Goal: Task Accomplishment & Management: Use online tool/utility

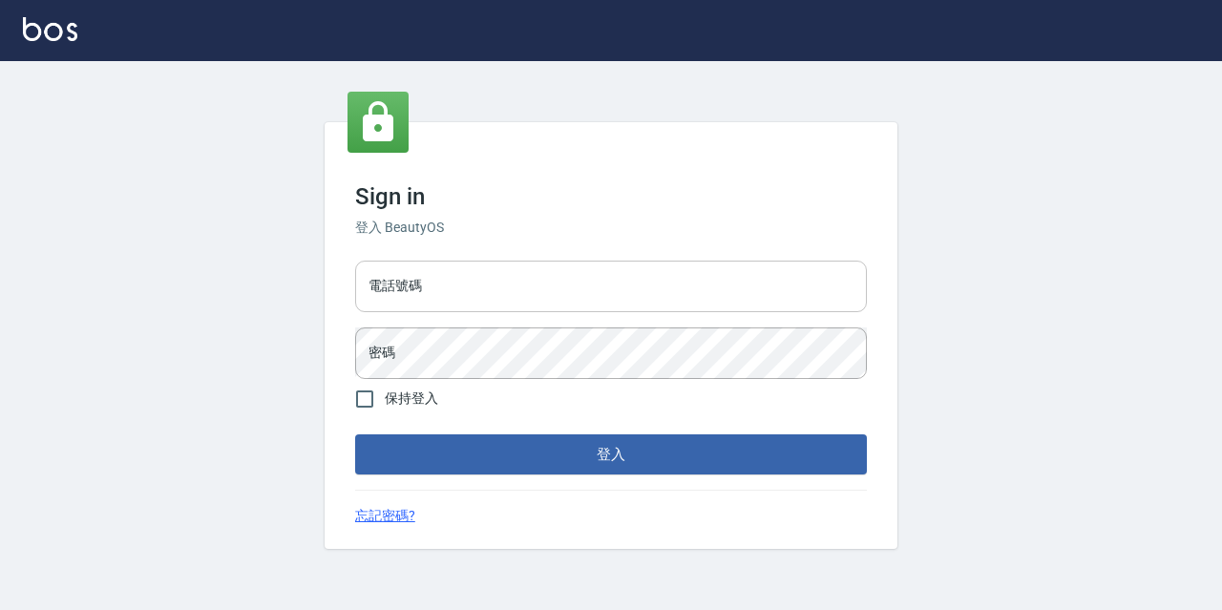
click at [441, 286] on input "電話號碼" at bounding box center [611, 287] width 512 height 52
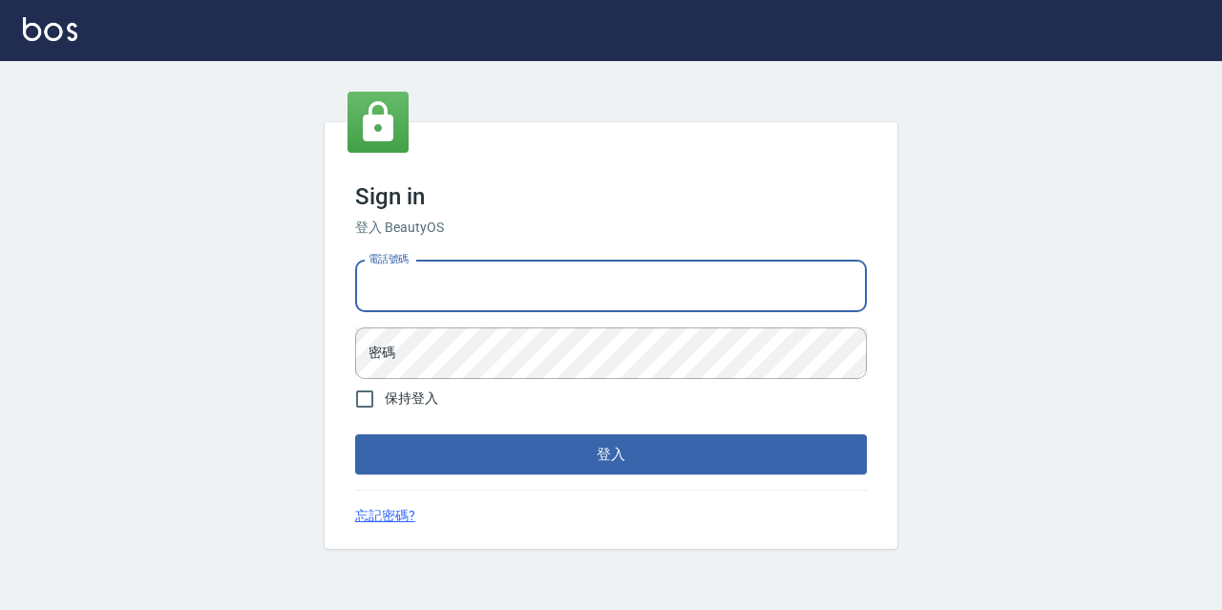
type input "0977888999"
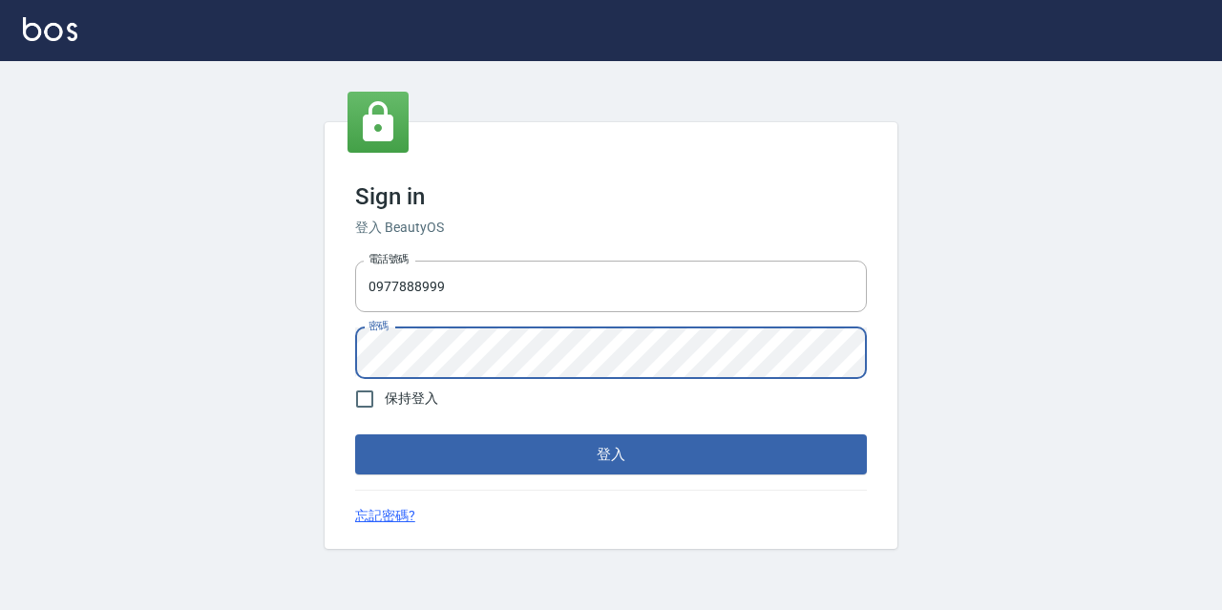
click at [355, 435] on button "登入" at bounding box center [611, 455] width 512 height 40
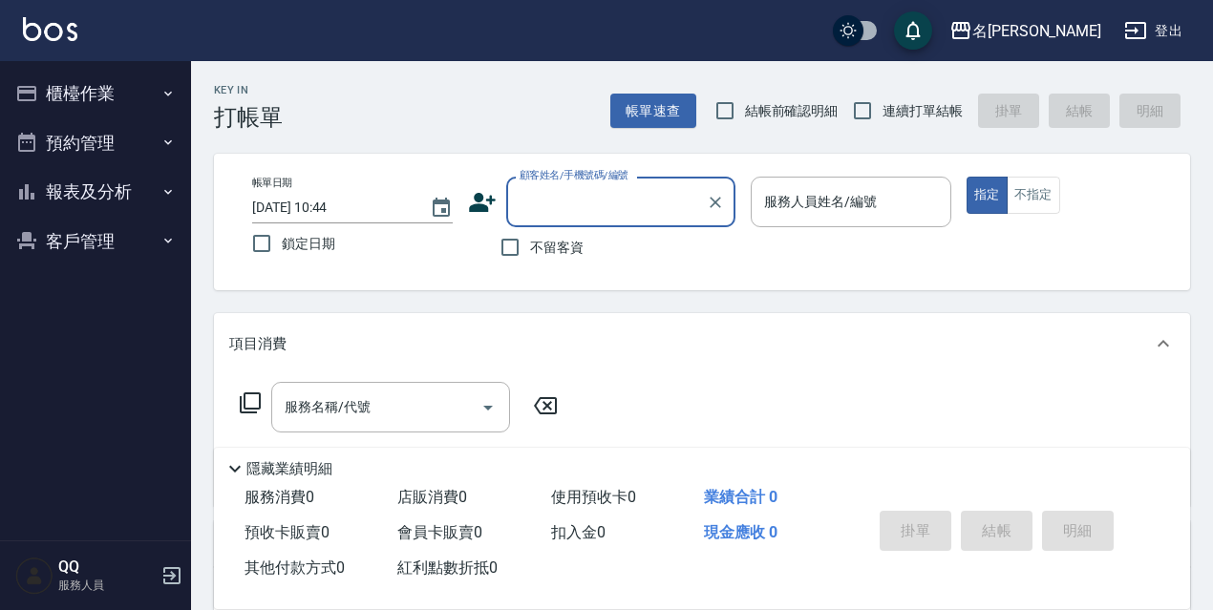
click at [88, 77] on button "櫃檯作業" at bounding box center [96, 94] width 176 height 50
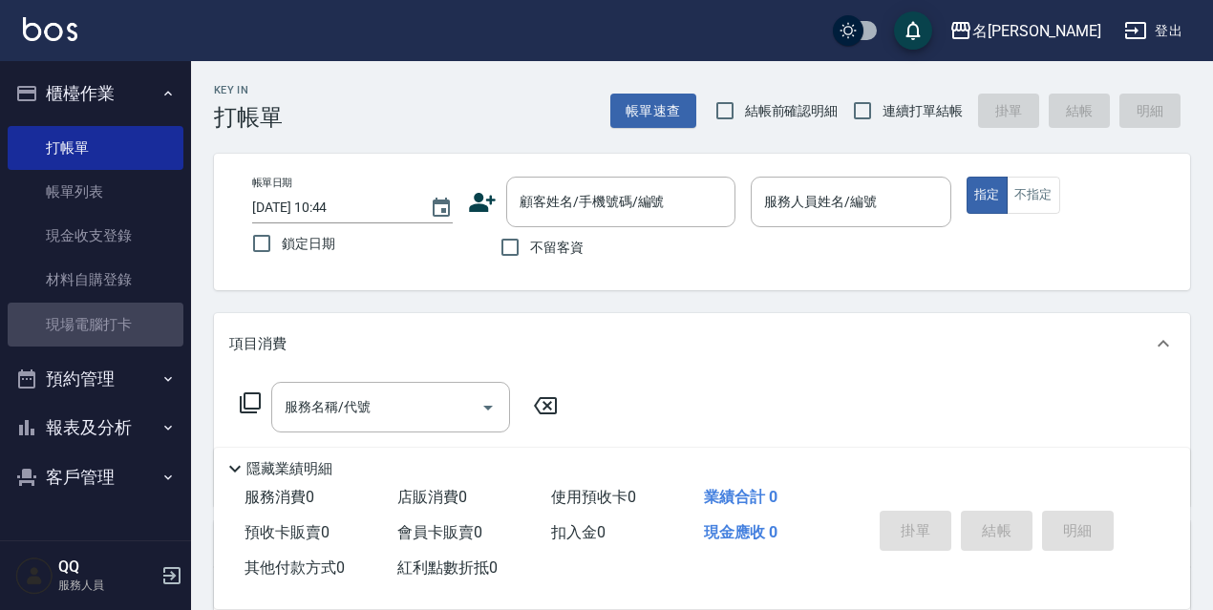
drag, startPoint x: 150, startPoint y: 335, endPoint x: 258, endPoint y: 303, distance: 112.7
click at [152, 332] on link "現場電腦打卡" at bounding box center [96, 325] width 176 height 44
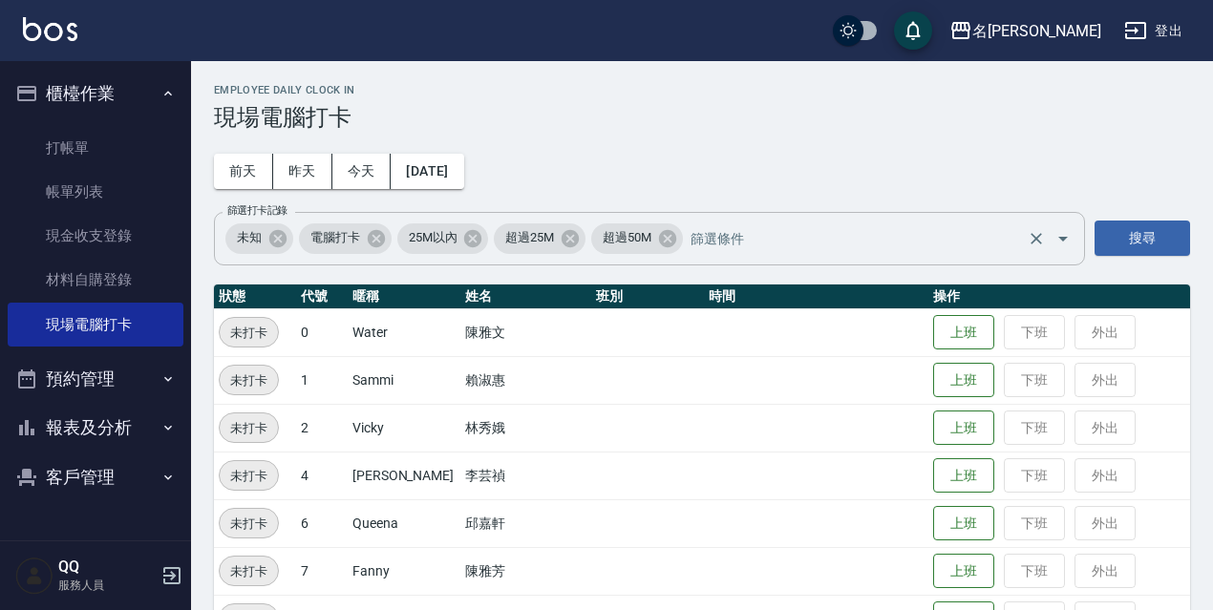
scroll to position [391, 0]
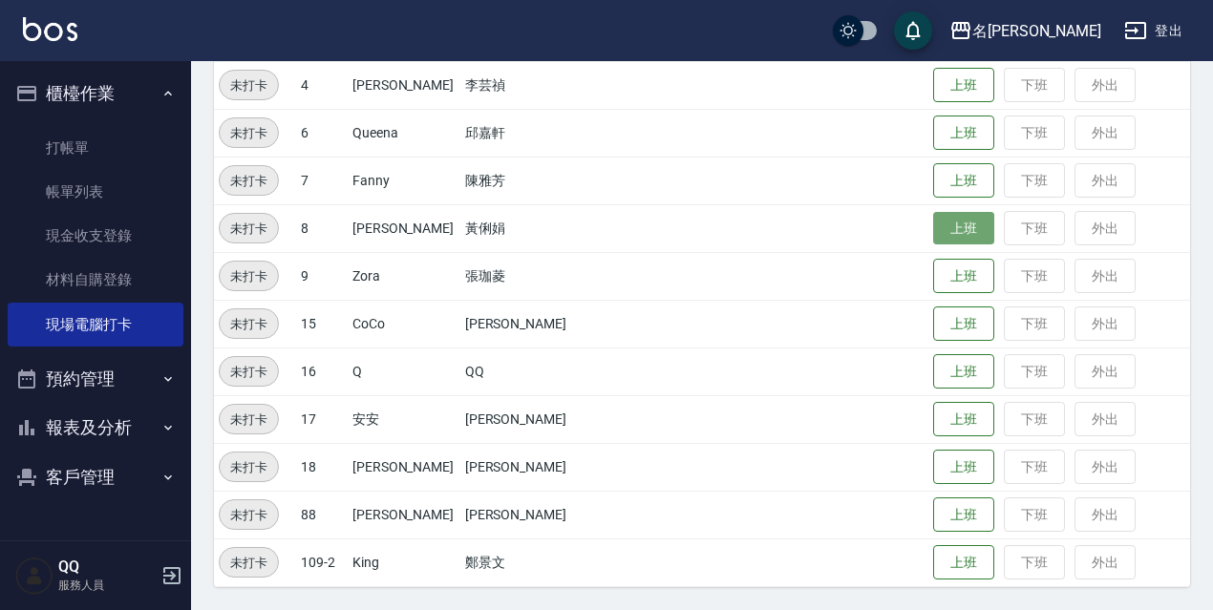
click at [933, 239] on button "上班" at bounding box center [963, 228] width 61 height 33
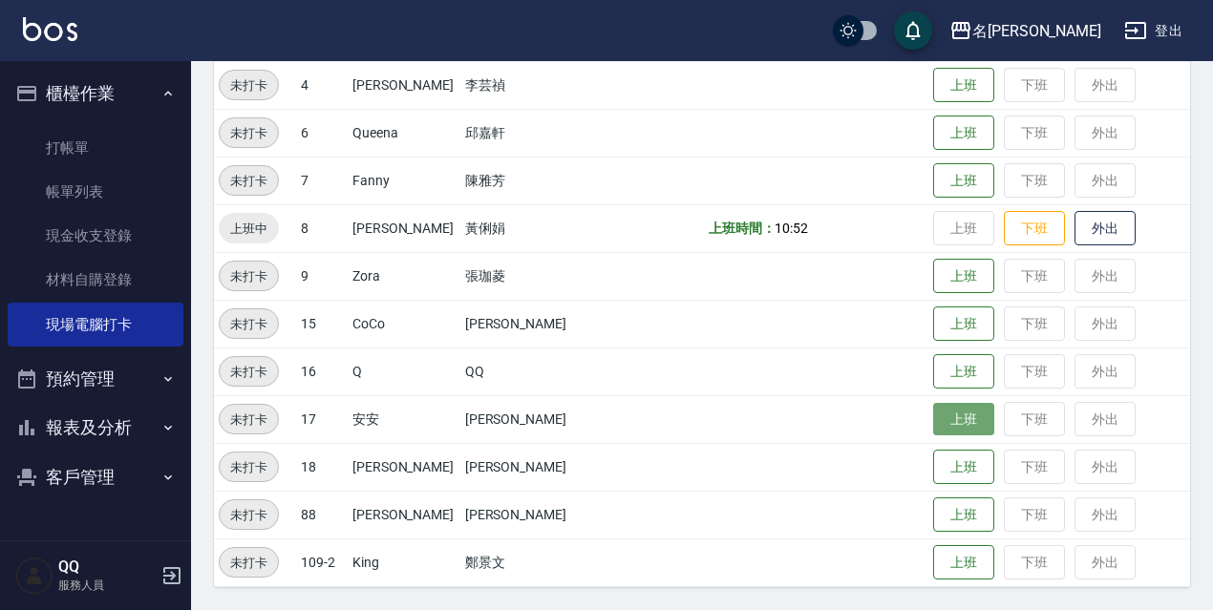
click at [940, 413] on button "上班" at bounding box center [963, 419] width 61 height 33
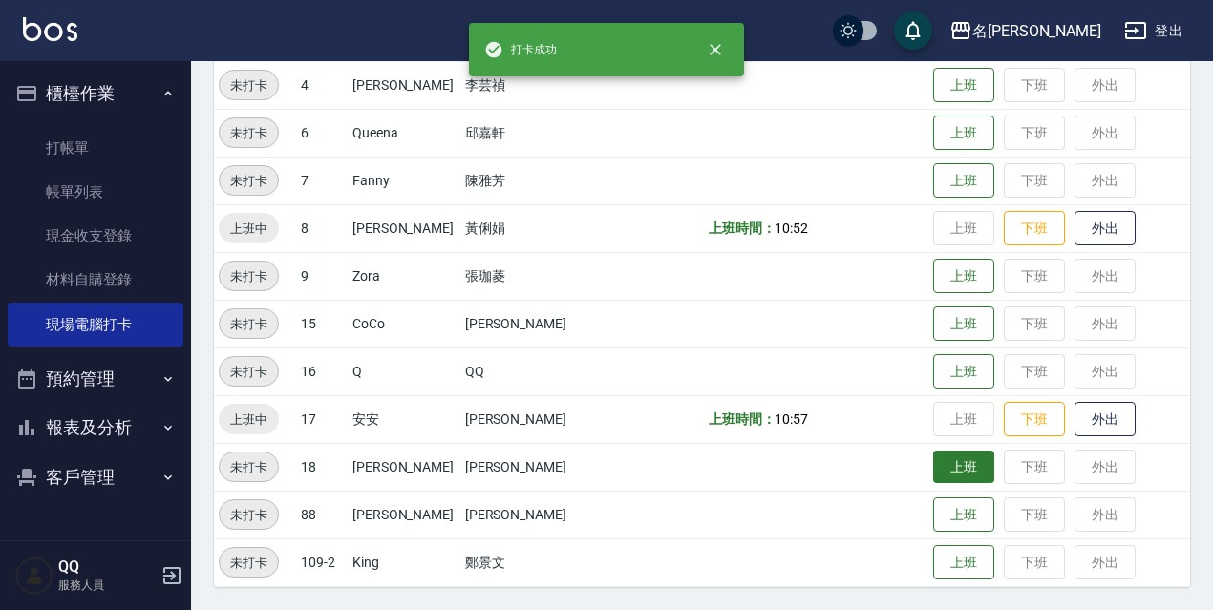
click at [933, 469] on button "上班" at bounding box center [963, 467] width 61 height 33
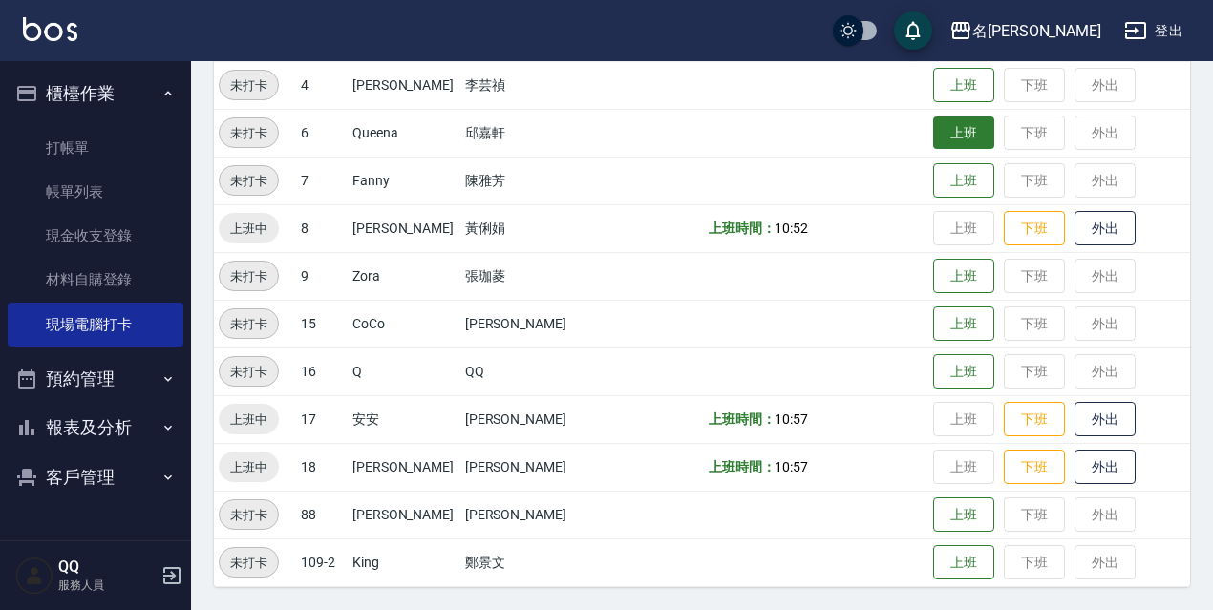
click at [978, 138] on td "上班 下班 外出" at bounding box center [1059, 133] width 262 height 48
click at [968, 137] on button "上班" at bounding box center [963, 133] width 61 height 33
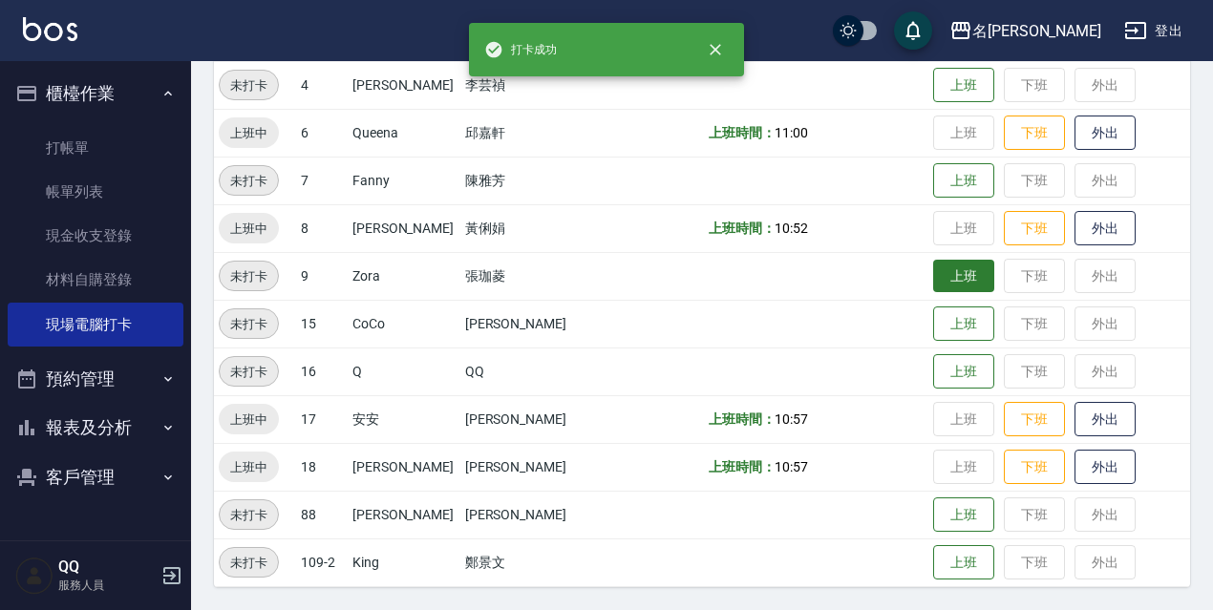
click at [971, 290] on button "上班" at bounding box center [963, 276] width 61 height 33
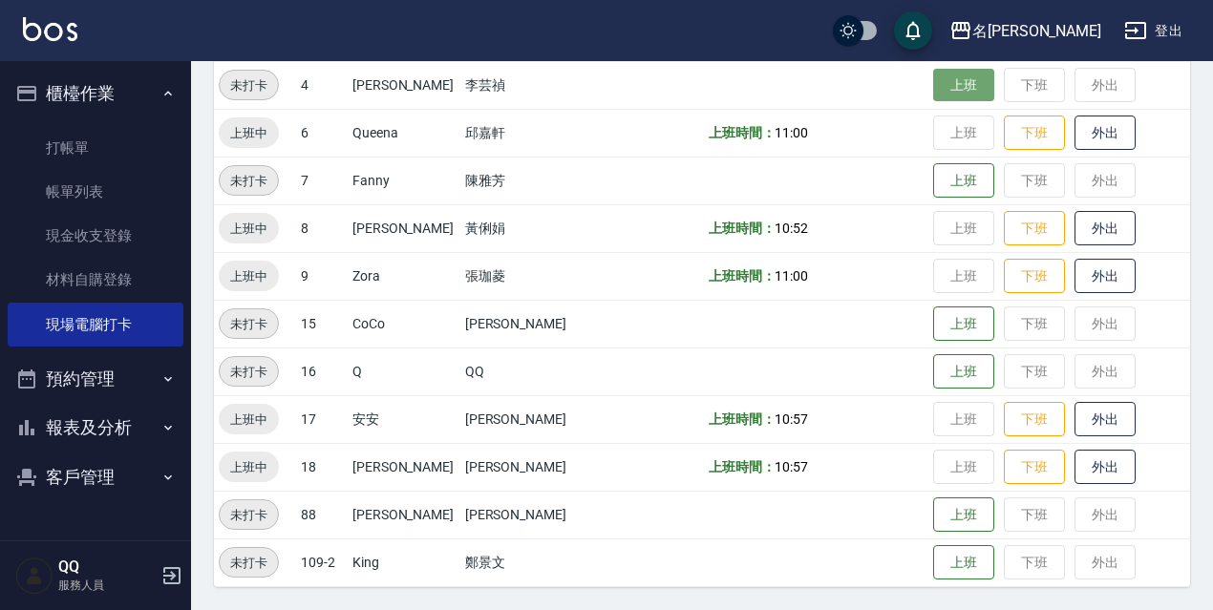
click at [944, 74] on button "上班" at bounding box center [963, 85] width 61 height 33
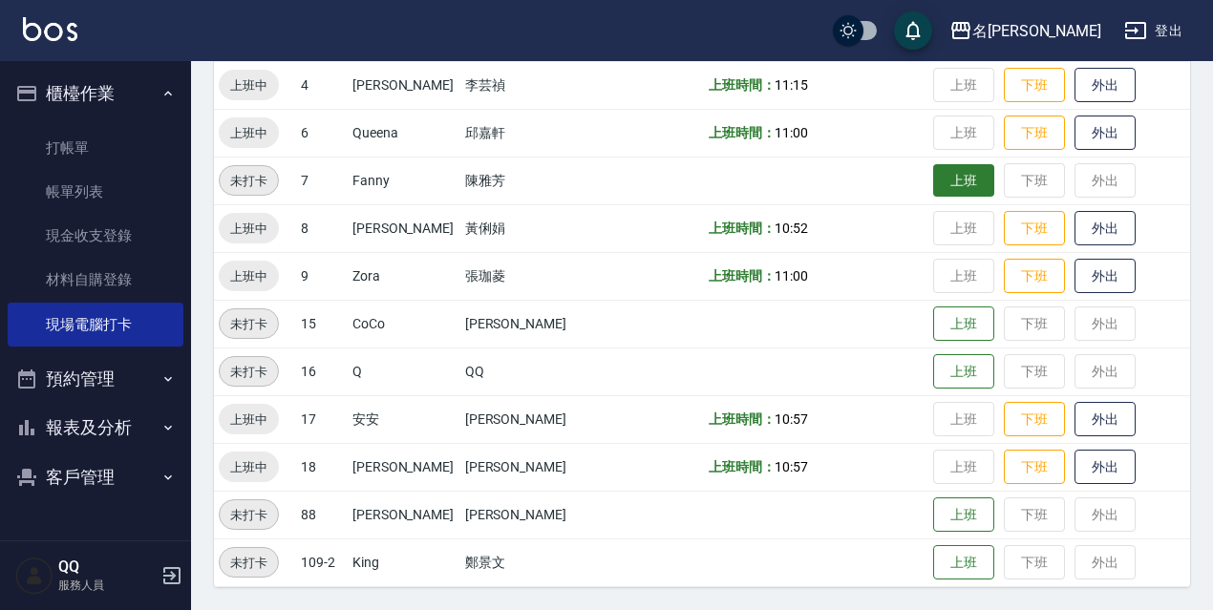
click at [945, 190] on button "上班" at bounding box center [963, 180] width 61 height 33
